Goal: Contribute content

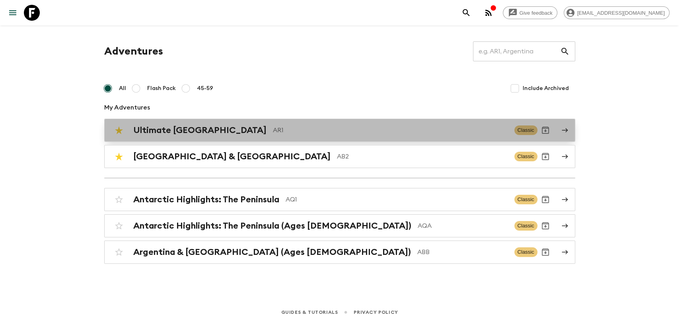
click at [216, 123] on div "Ultimate Argentina AR1 Classic" at bounding box center [324, 130] width 427 height 16
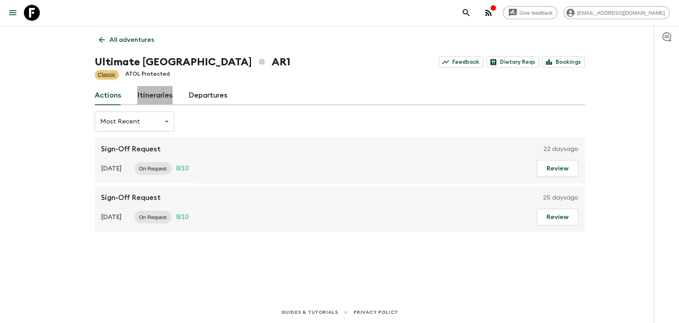
click at [166, 100] on link "Itineraries" at bounding box center [154, 95] width 35 height 19
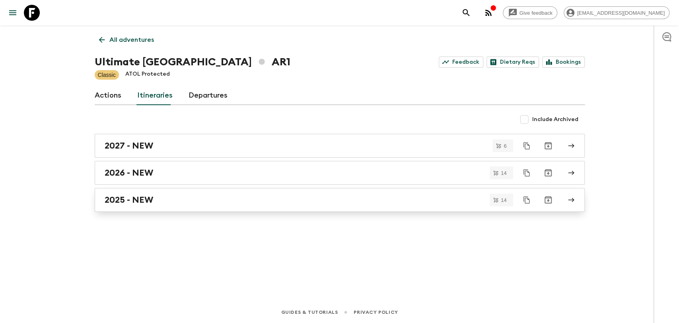
click at [149, 192] on link "2025 - NEW" at bounding box center [340, 200] width 490 height 24
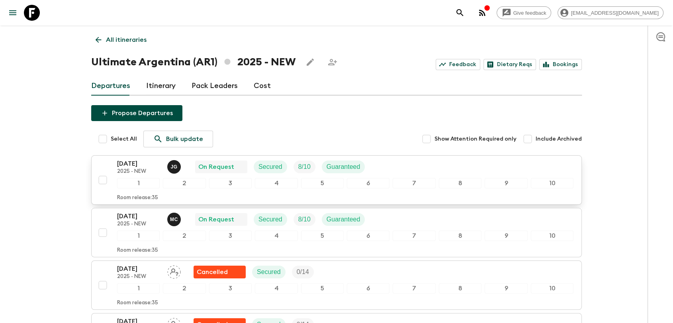
click at [127, 165] on p "[DATE]" at bounding box center [139, 164] width 44 height 10
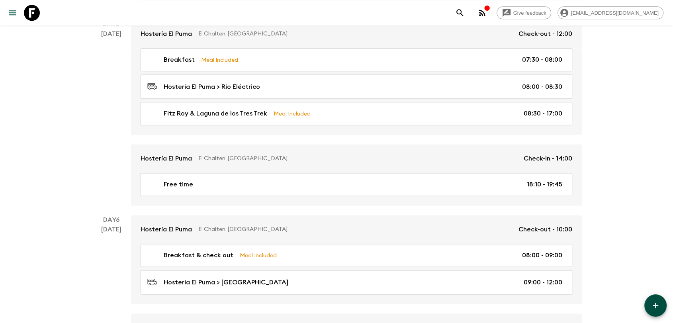
scroll to position [1017, 0]
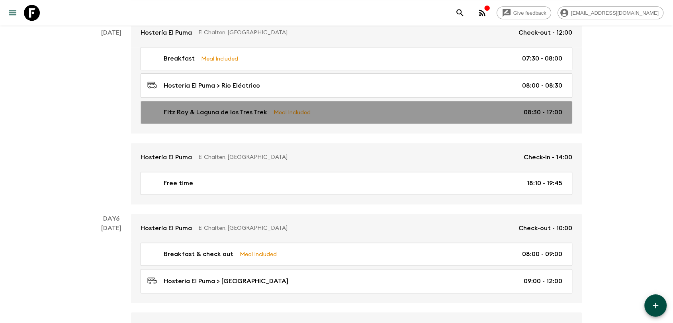
click at [225, 107] on p "Fitz Roy & Laguna de los Tres Trek" at bounding box center [215, 112] width 103 height 10
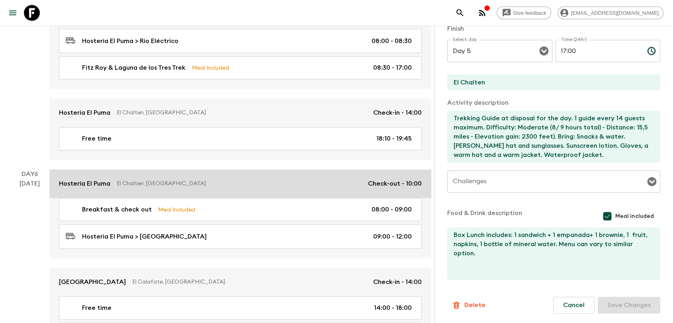
scroll to position [1065, 0]
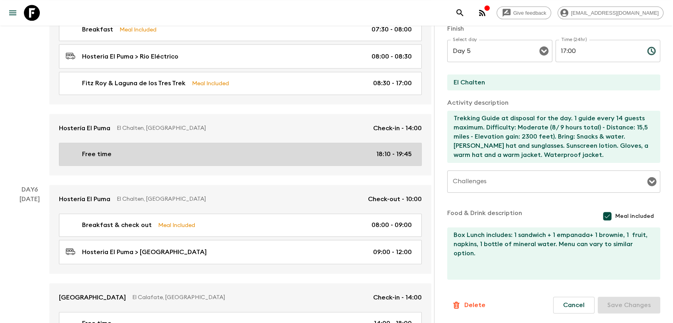
click at [186, 142] on link "Free time 18:10 - 19:45" at bounding box center [240, 153] width 363 height 23
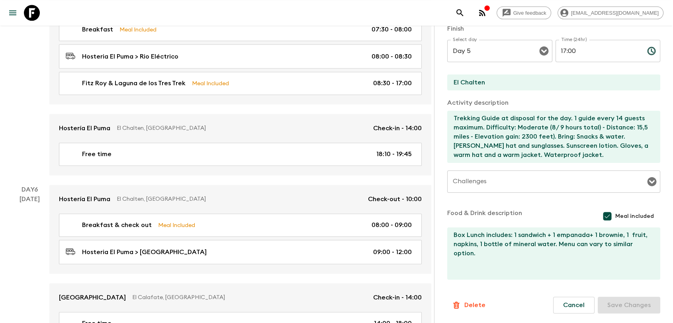
type input "Free time"
type input "Hosteria El Puma"
type textarea "Options for guests during free time: It is possible for them to do an afternoon…"
checkbox input "false"
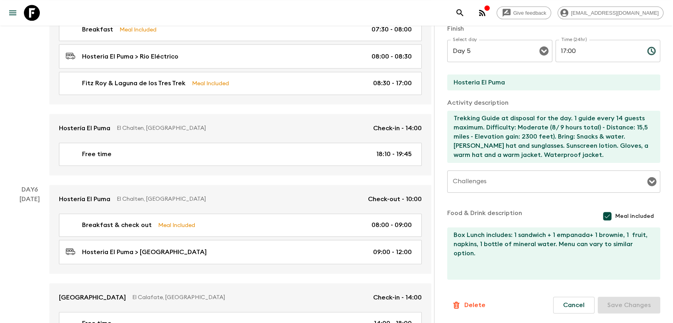
type textarea "no meals included"
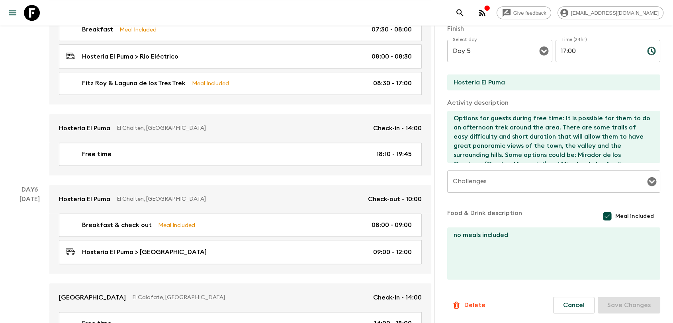
type input "18:10"
type input "19:45"
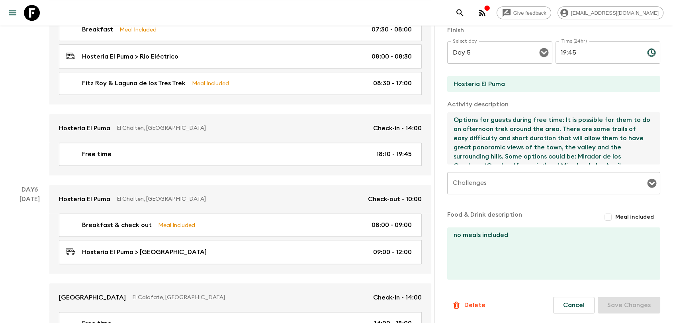
drag, startPoint x: 522, startPoint y: 156, endPoint x: 440, endPoint y: 107, distance: 95.8
click at [440, 107] on div "Activity Information Comments Activity Title Free time Start Select a day Day 5…" at bounding box center [553, 186] width 239 height 323
